Goal: Transaction & Acquisition: Subscribe to service/newsletter

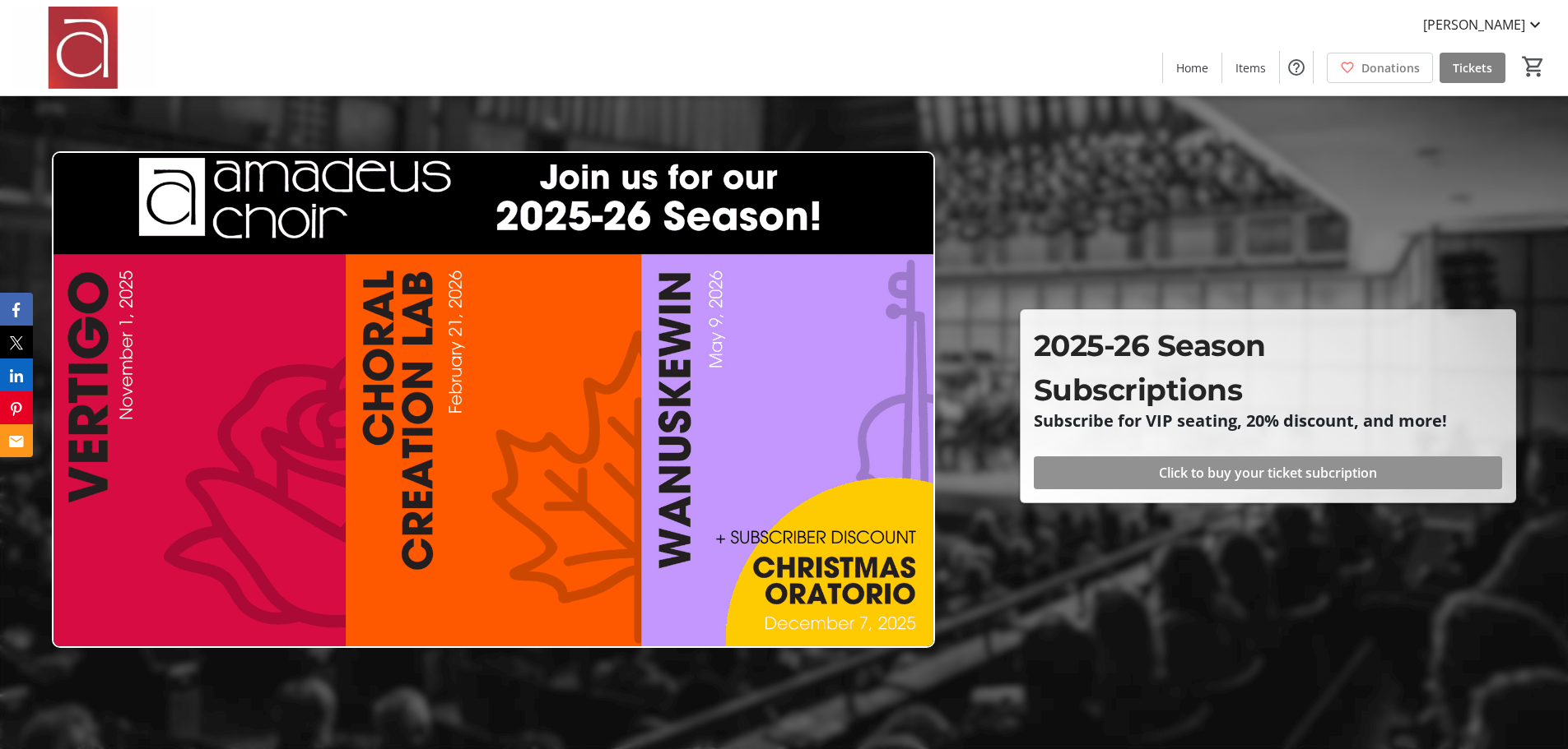
click at [1260, 468] on span "Click to buy your ticket subcription" at bounding box center [1267, 473] width 218 height 20
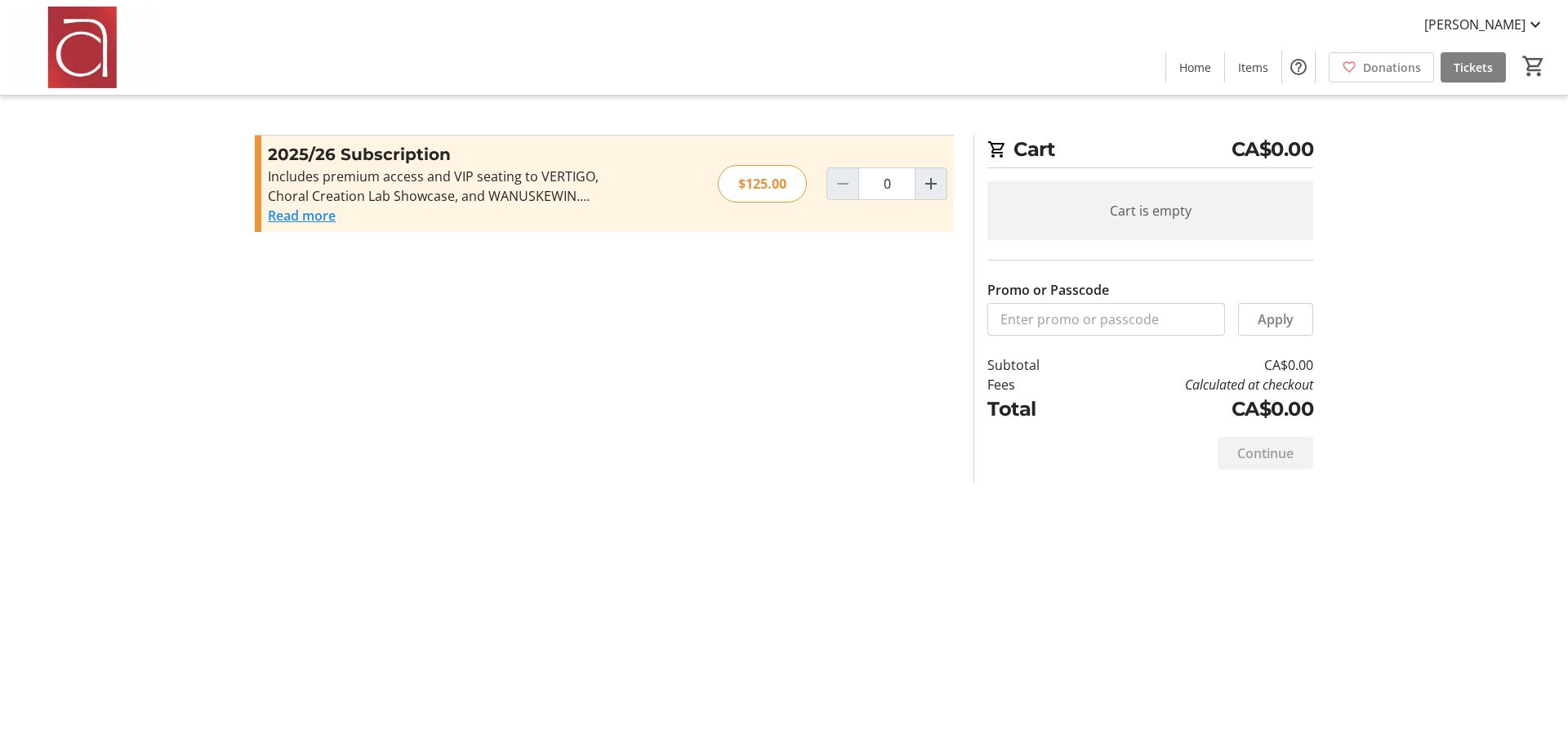
click at [292, 212] on button "Read more" at bounding box center [301, 216] width 68 height 20
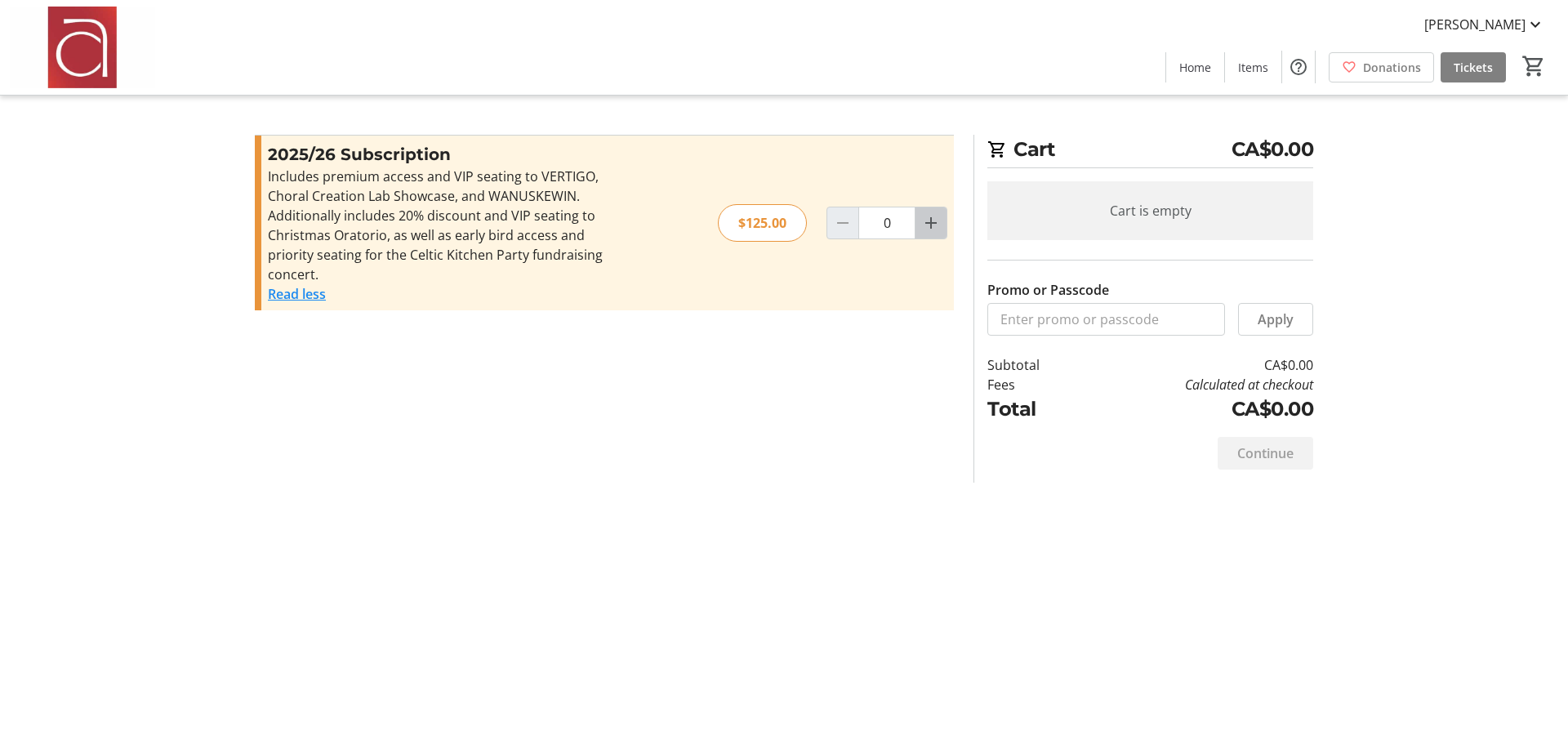
click at [933, 223] on mat-icon "Increment by one" at bounding box center [931, 223] width 20 height 20
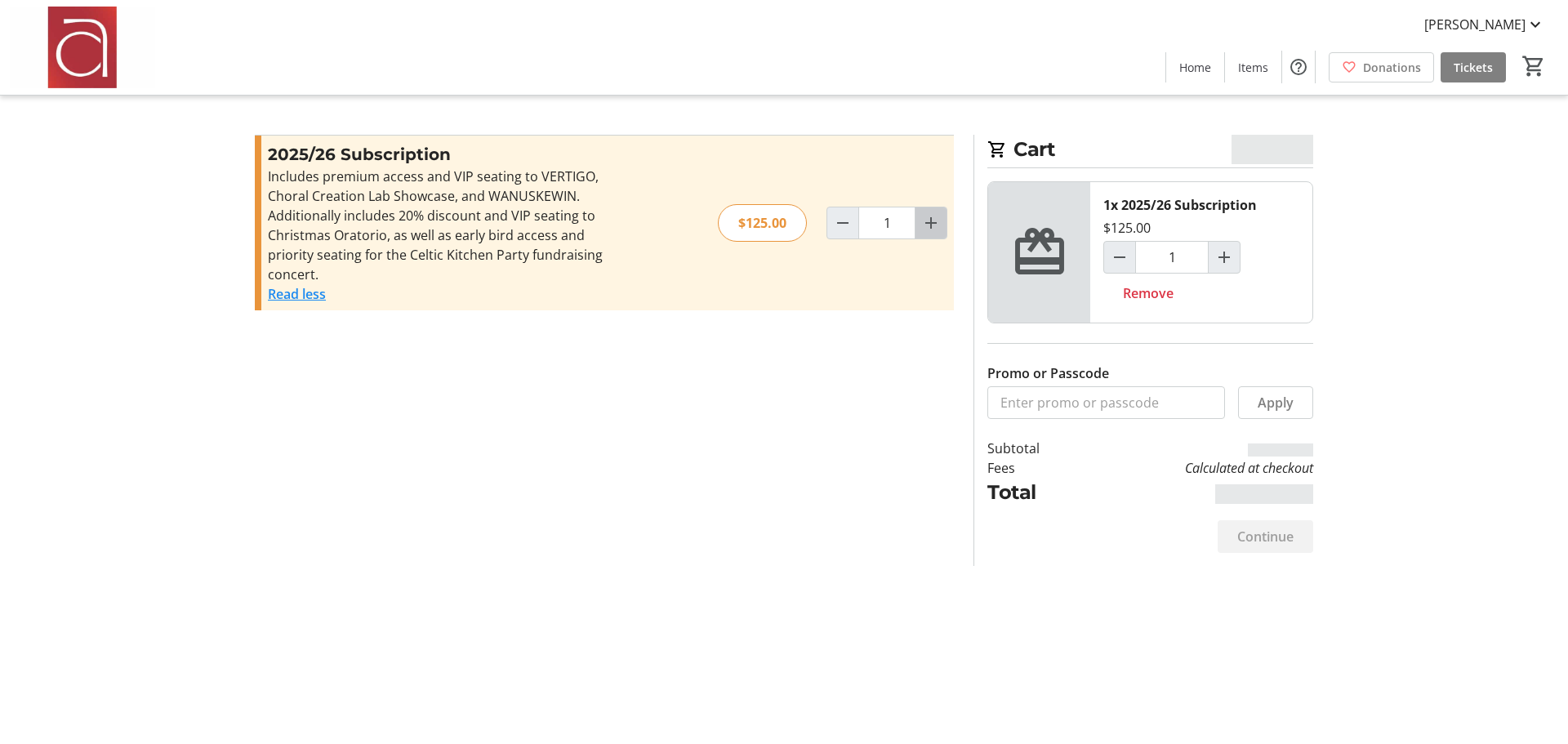
click at [933, 223] on mat-icon "Increment by one" at bounding box center [931, 223] width 20 height 20
type input "2"
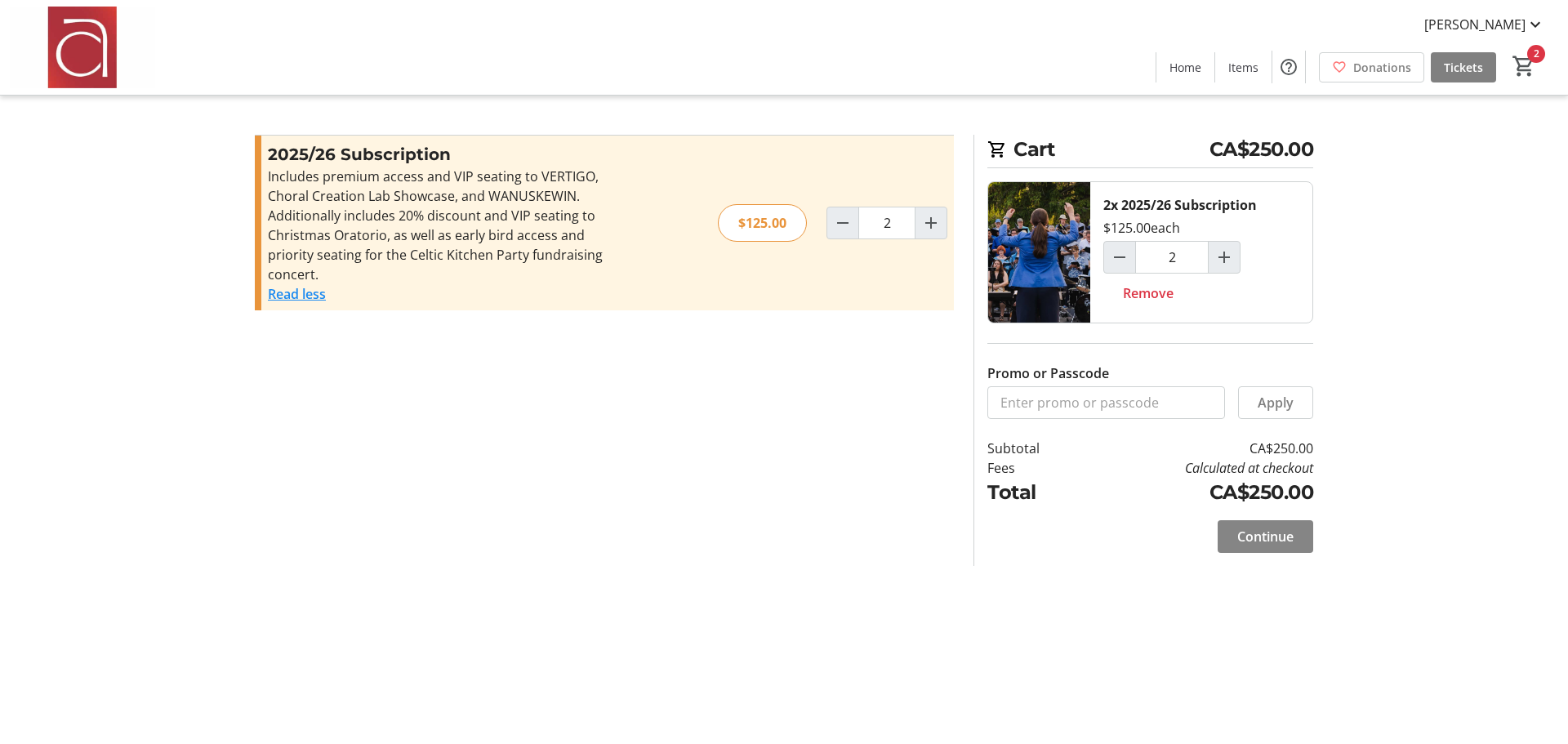
click at [1264, 532] on span "Continue" at bounding box center [1266, 537] width 57 height 20
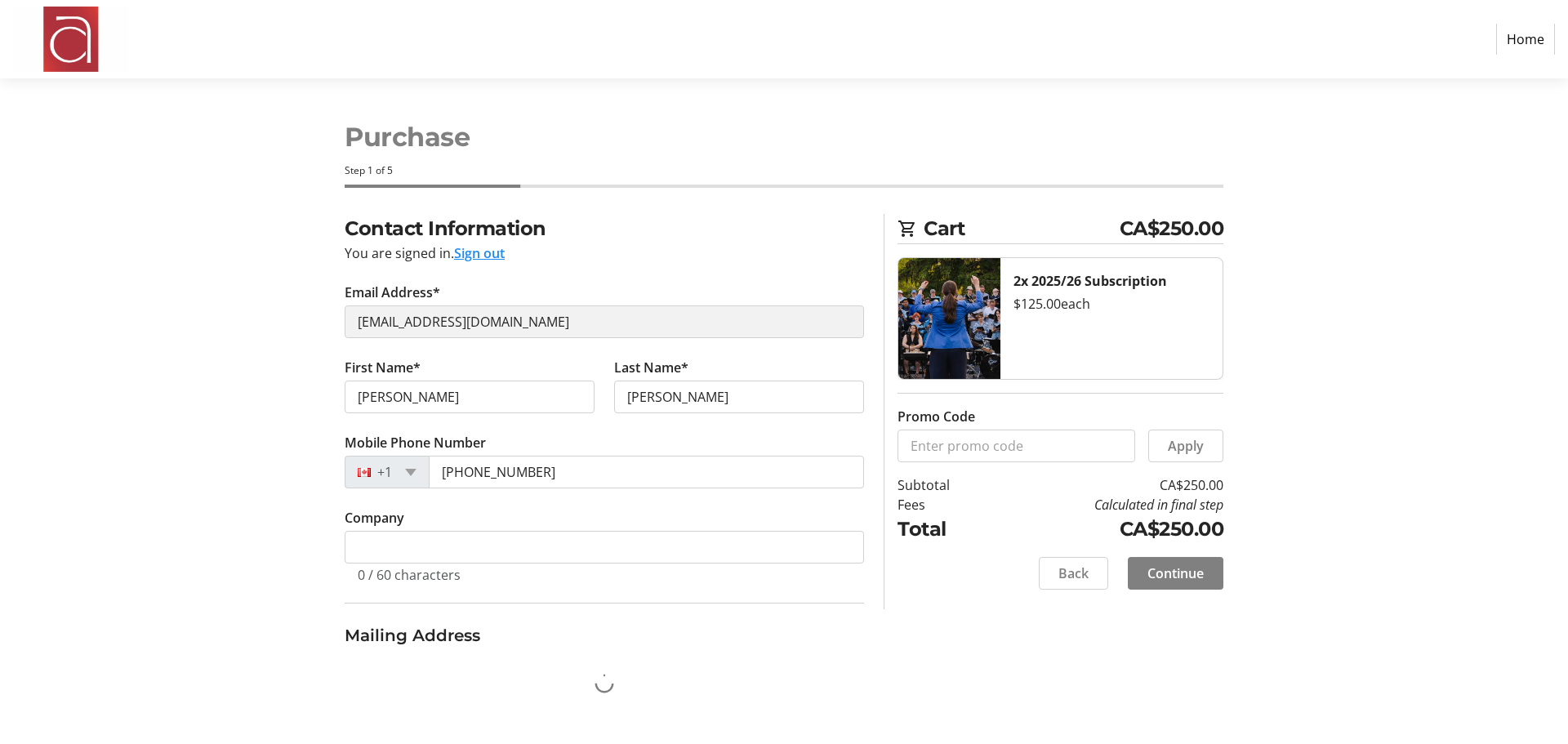
select select "CA"
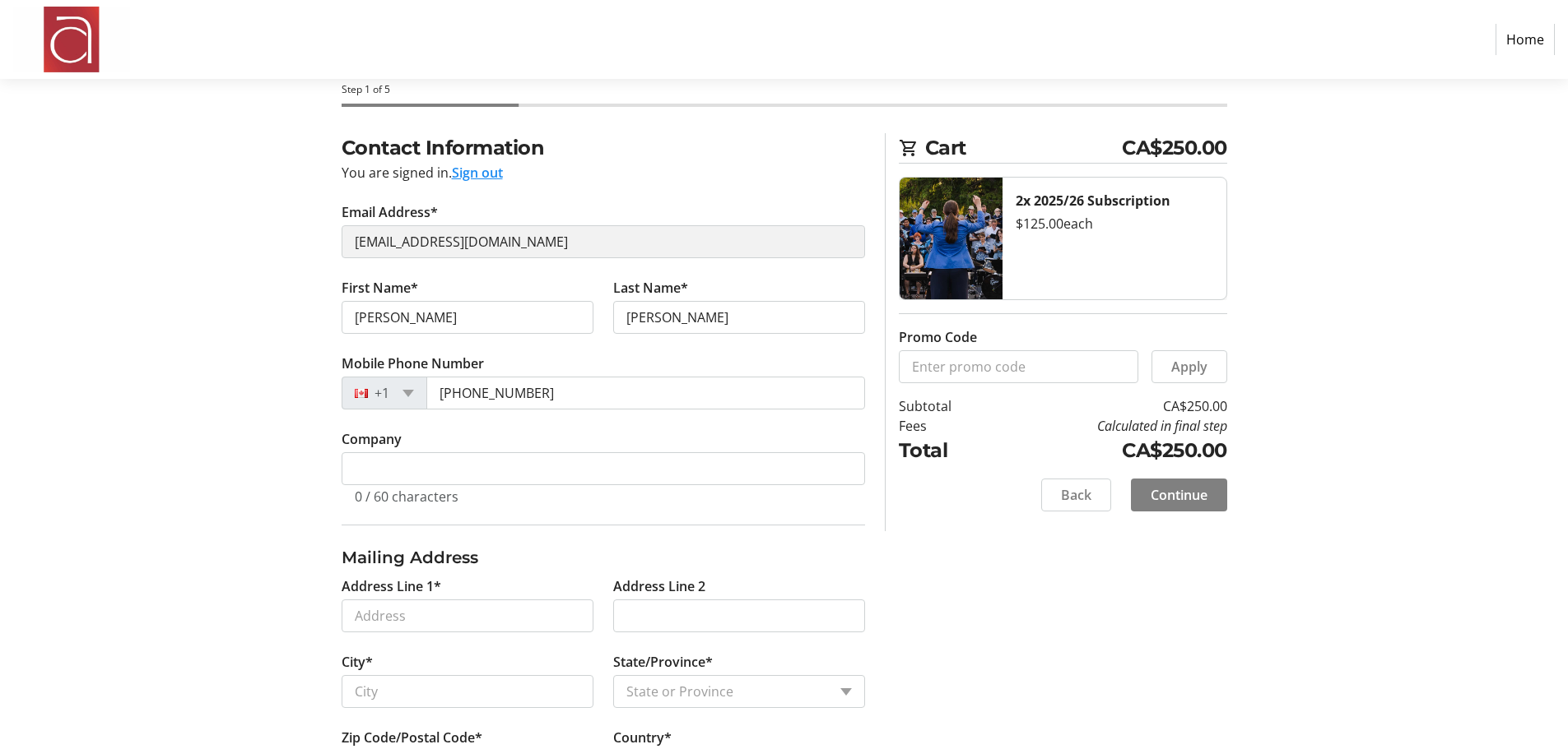
scroll to position [156, 0]
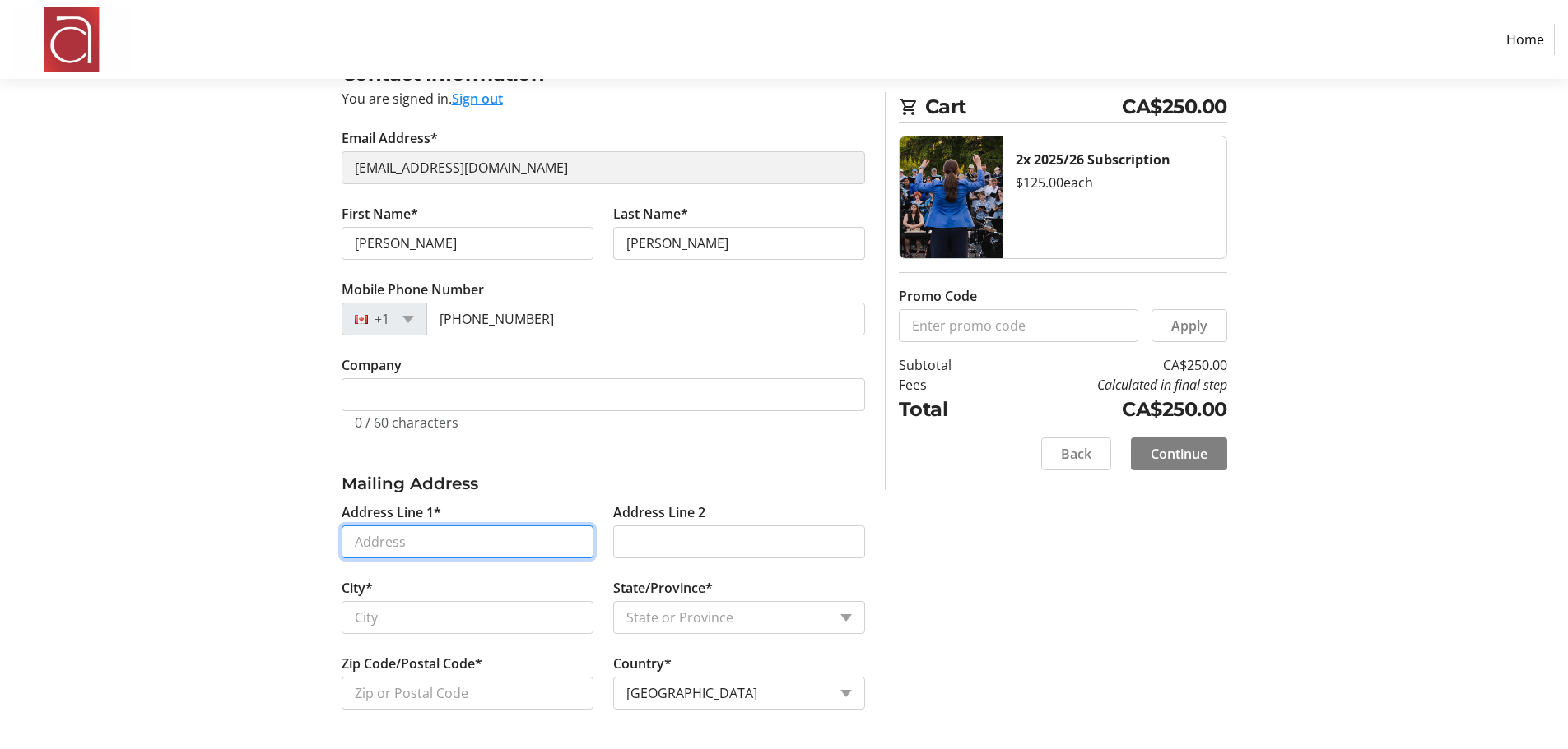
click at [460, 541] on input "Address Line 1*" at bounding box center [467, 542] width 252 height 33
type input "[STREET_ADDRESS][PERSON_NAME]"
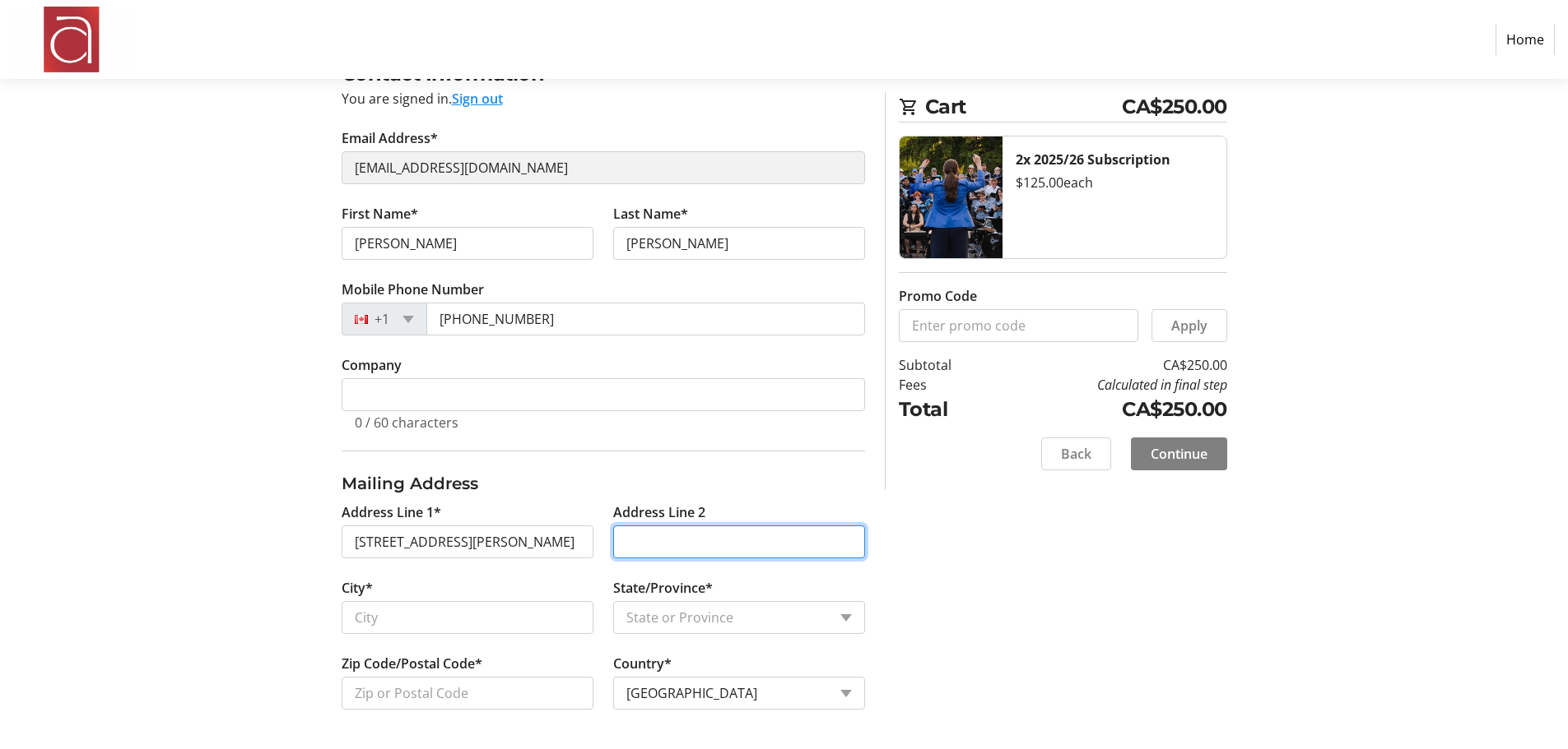
type input "Ste. 604"
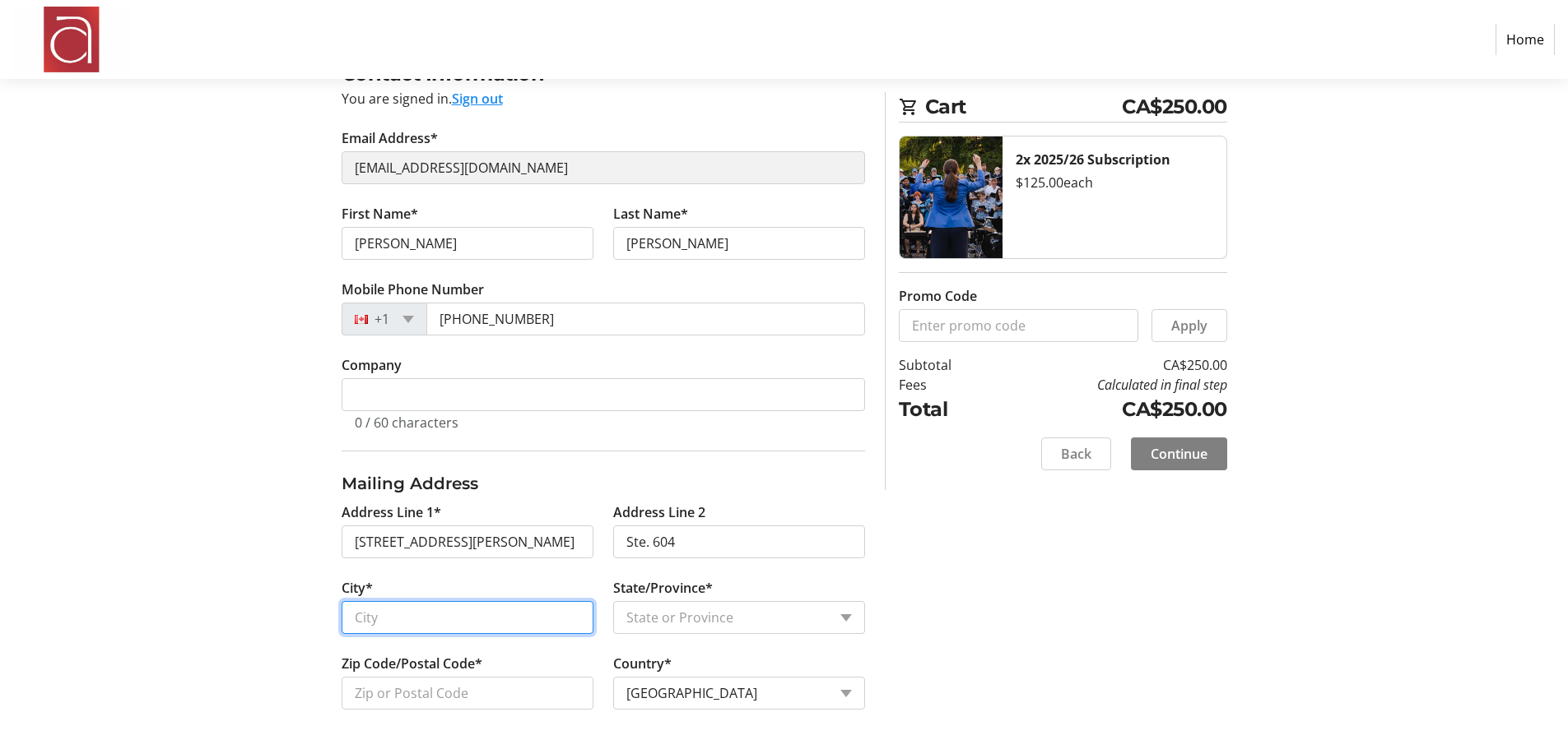
type input "Scarborough"
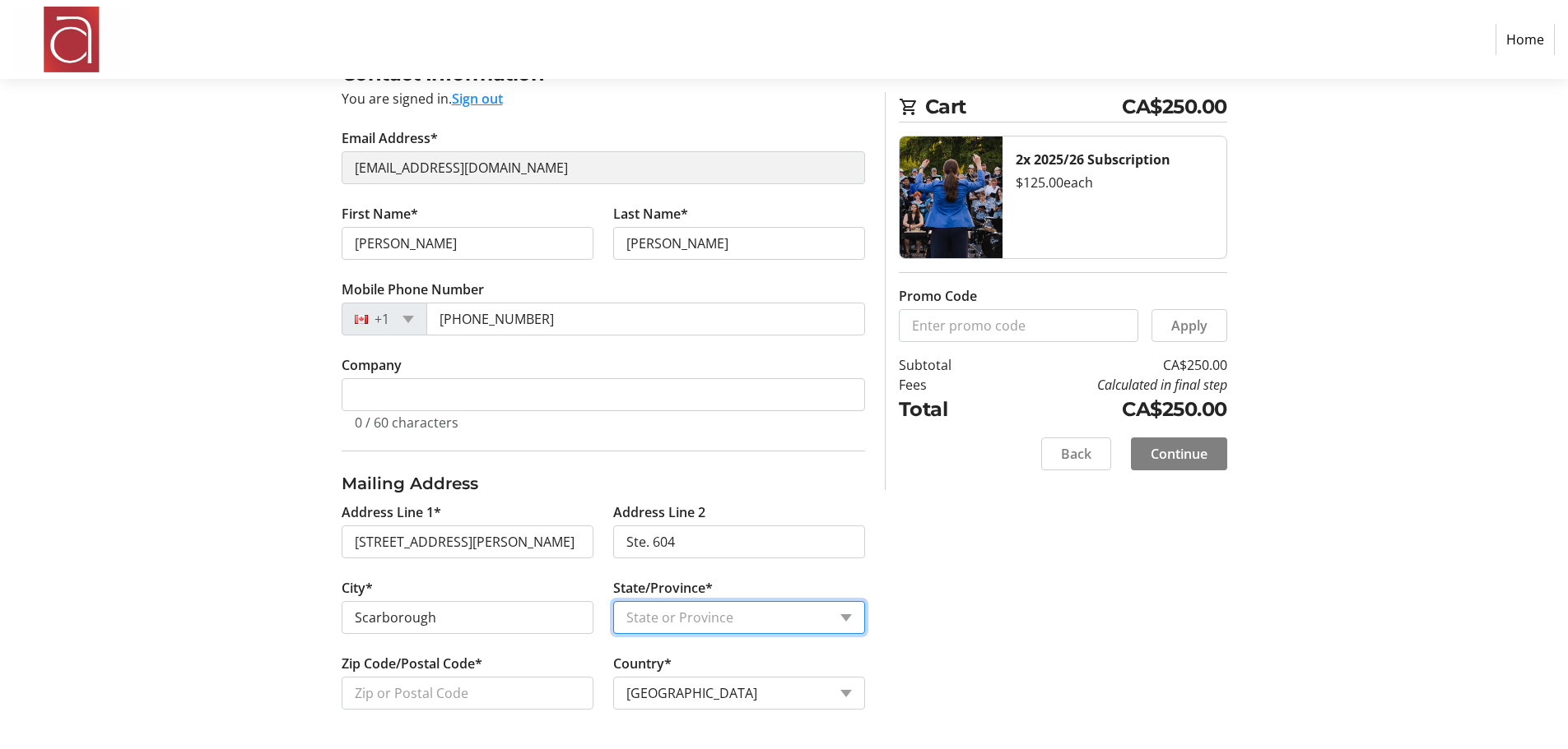
select select "ON"
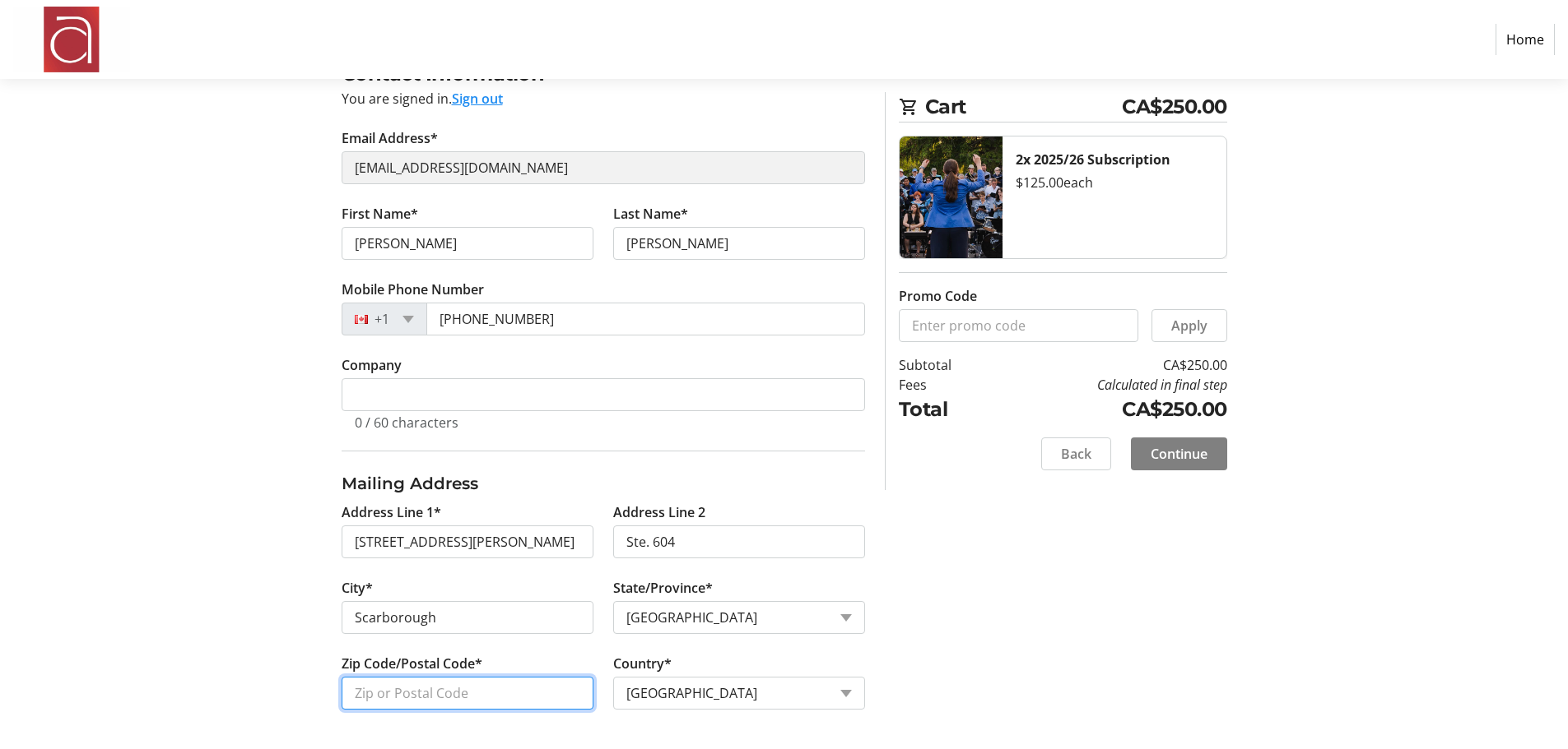
type input "M1K 2C9"
click at [1173, 447] on span "Continue" at bounding box center [1179, 454] width 57 height 20
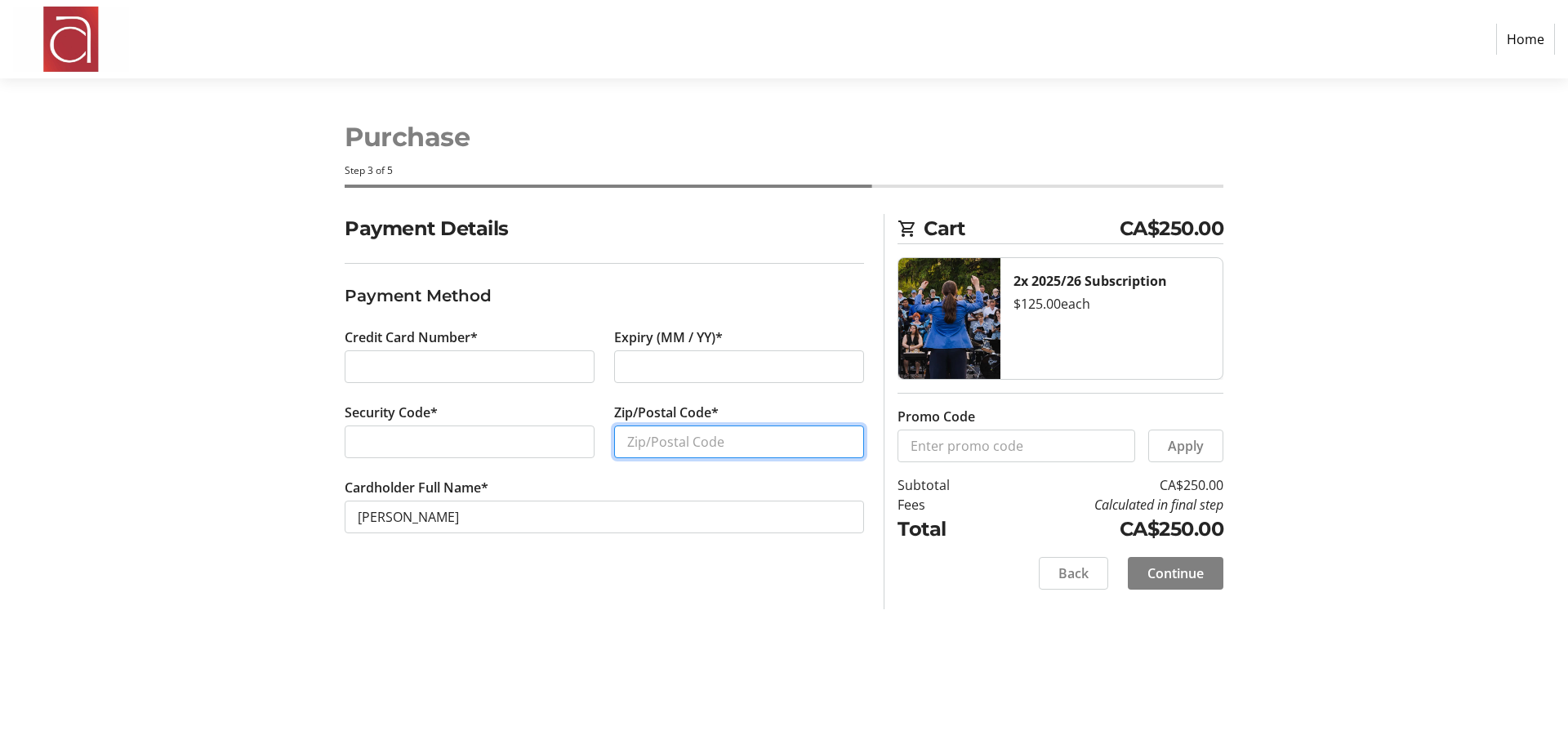
click at [655, 443] on input "Zip/Postal Code*" at bounding box center [739, 441] width 250 height 32
type input "M1K 2C9"
click at [1180, 568] on span "Continue" at bounding box center [1176, 573] width 57 height 20
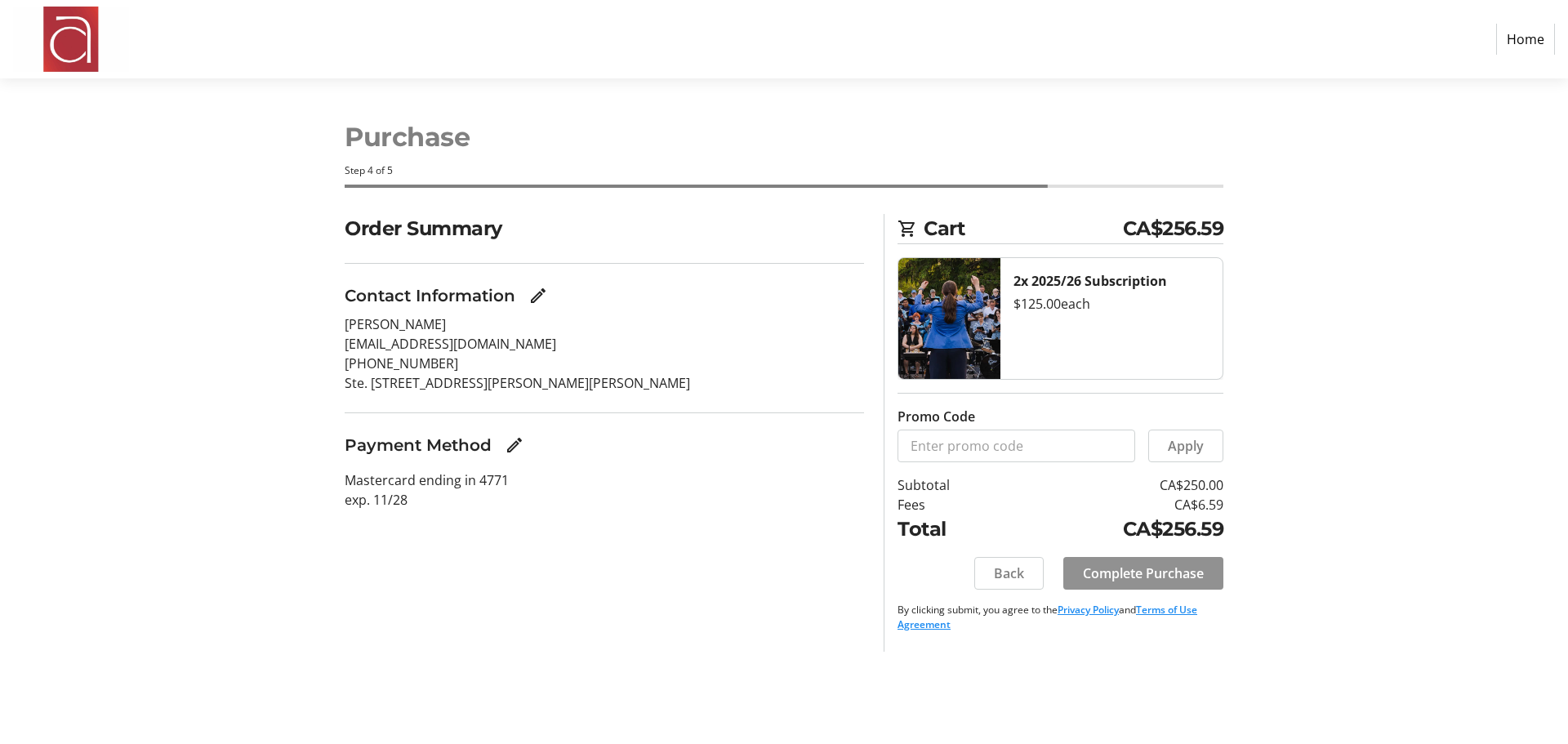
click at [1150, 567] on span "Complete Purchase" at bounding box center [1143, 573] width 121 height 20
